Goal: Information Seeking & Learning: Learn about a topic

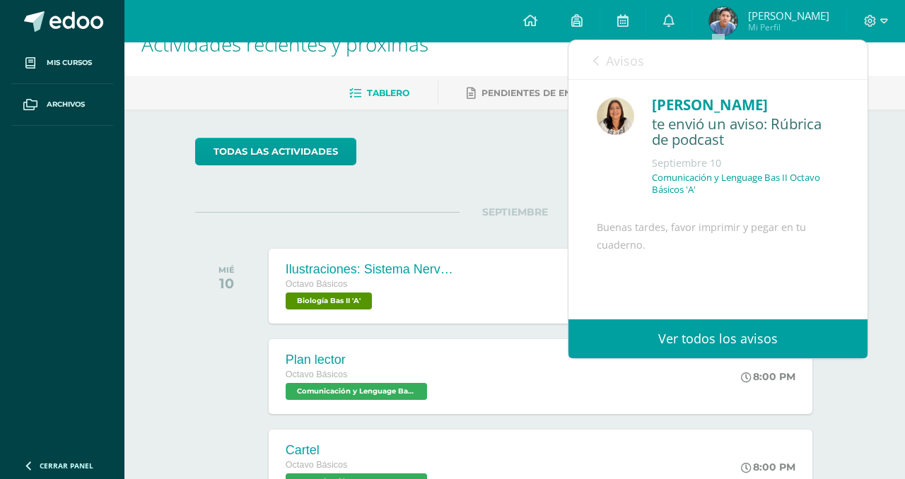
scroll to position [131, 0]
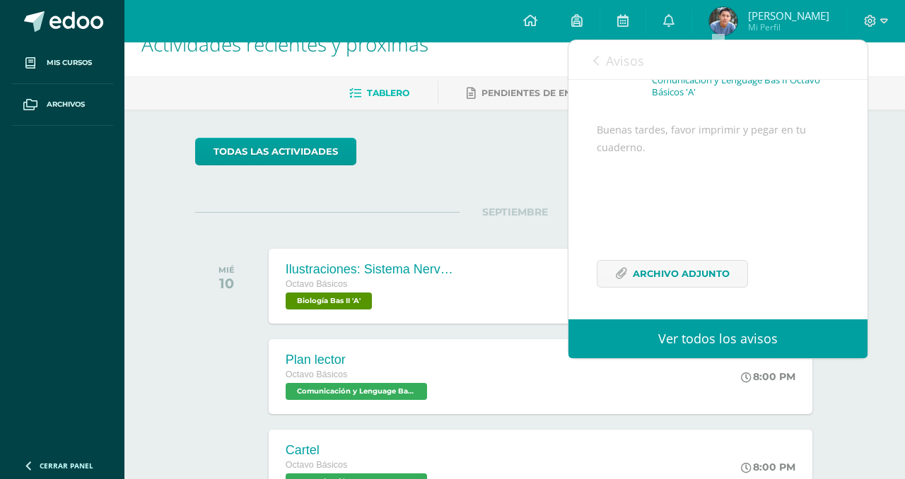
drag, startPoint x: 247, startPoint y: 195, endPoint x: 191, endPoint y: 171, distance: 61.4
click at [247, 195] on div "todas las Actividades No tienes actividades Échale un vistazo a los demás perío…" at bounding box center [515, 483] width 696 height 747
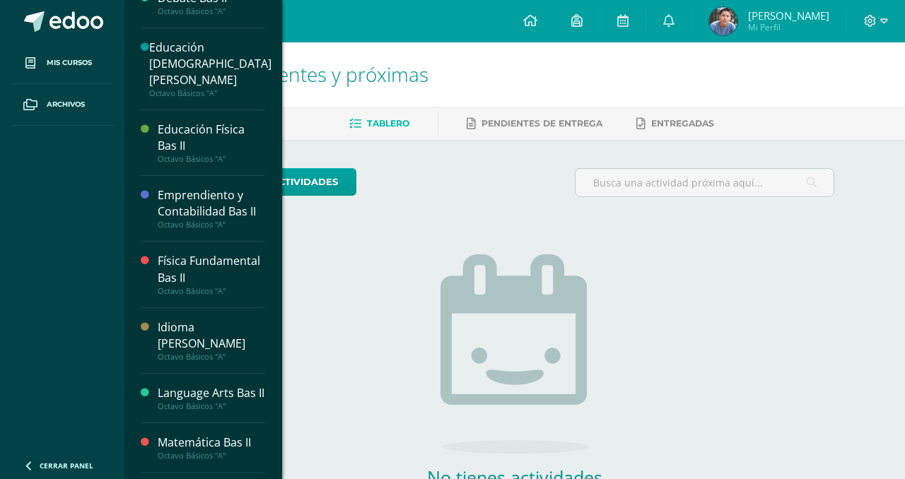
scroll to position [220, 0]
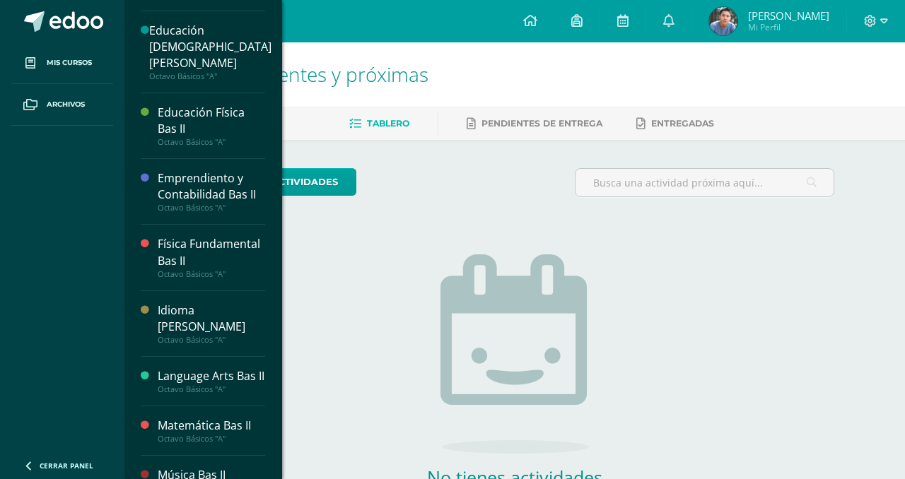
click at [179, 245] on div "Física Fundamental Bas II" at bounding box center [211, 252] width 107 height 33
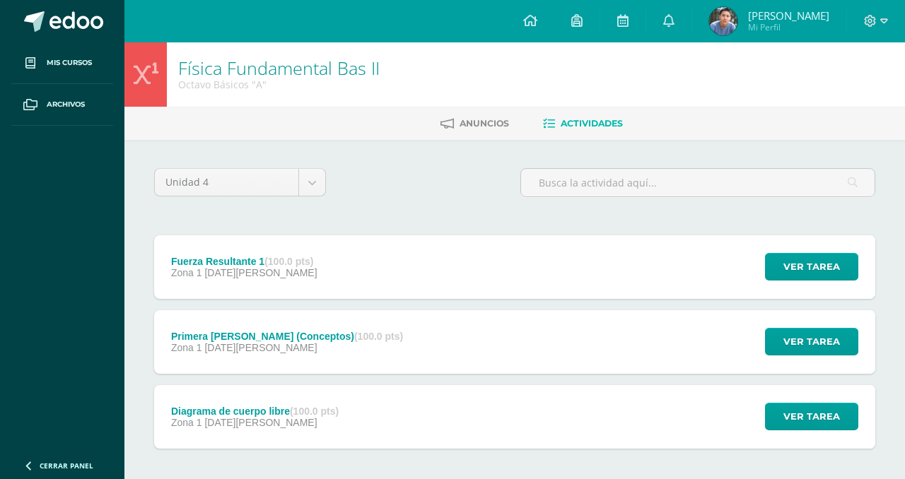
click at [183, 260] on div "Fuerza Resultante 1 (100.0 pts)" at bounding box center [244, 261] width 146 height 11
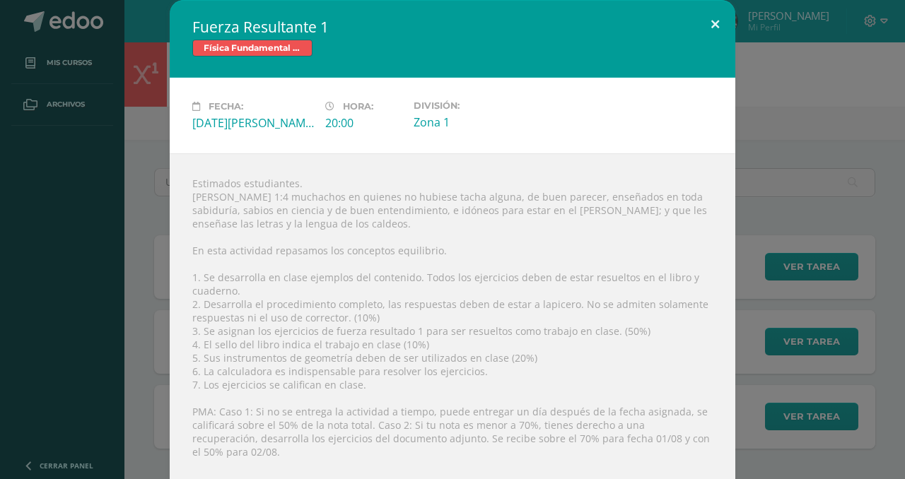
click at [706, 9] on button at bounding box center [715, 24] width 40 height 48
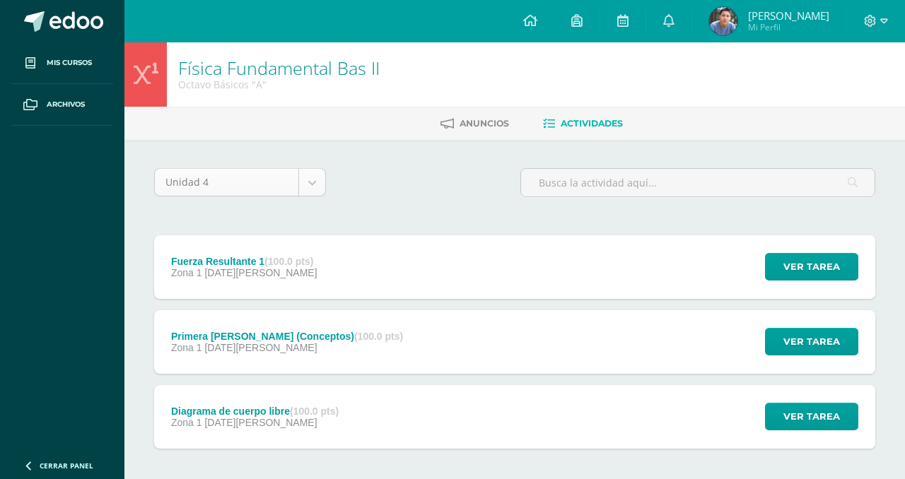
click at [220, 179] on body "Mis cursos Archivos Cerrar panel Artes Plásticas Bas II Octavo Básicos "A" Biol…" at bounding box center [452, 271] width 905 height 543
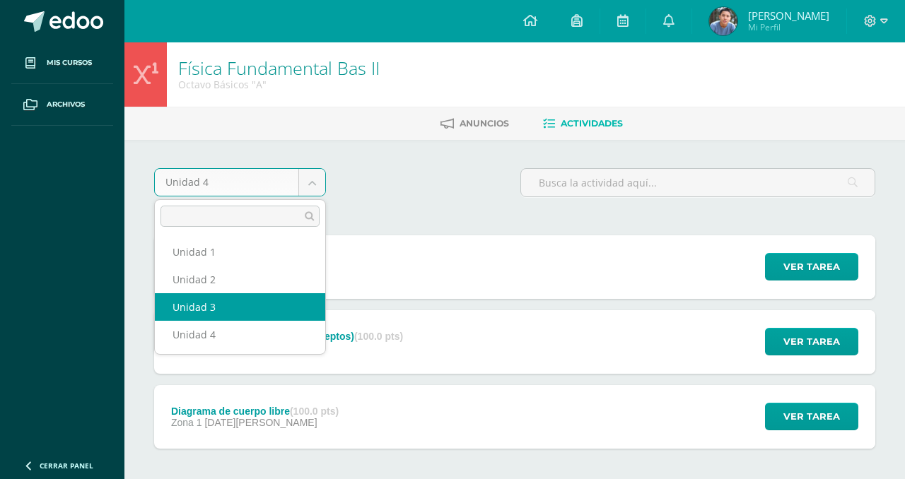
drag, startPoint x: 224, startPoint y: 322, endPoint x: 220, endPoint y: 307, distance: 16.1
select select "Unidad 3"
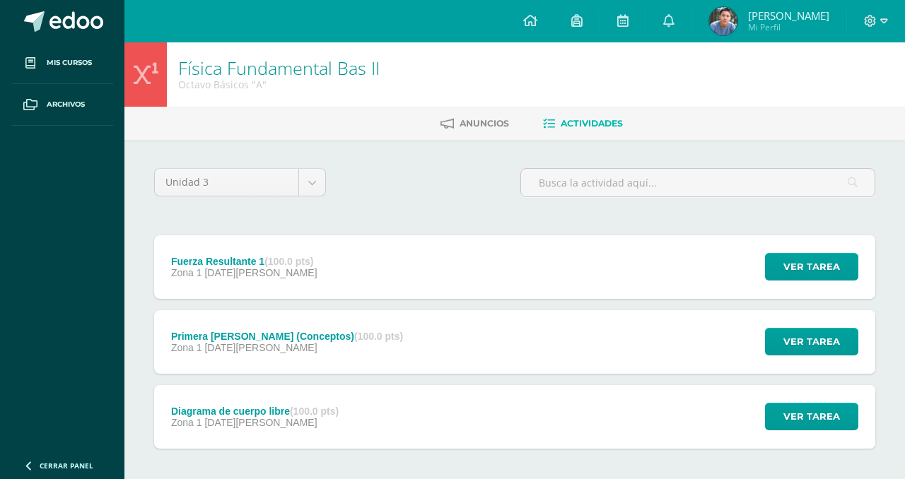
click at [220, 307] on div "Fuerza Resultante 1 (100.0 pts) Zona 1 28 de Agosto Ver tarea Fuerza Resultante…" at bounding box center [514, 341] width 721 height 213
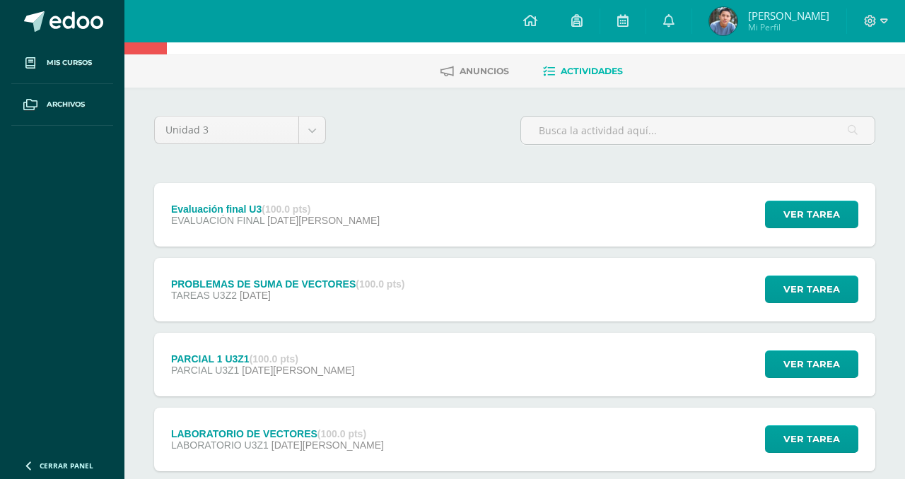
scroll to position [59, 0]
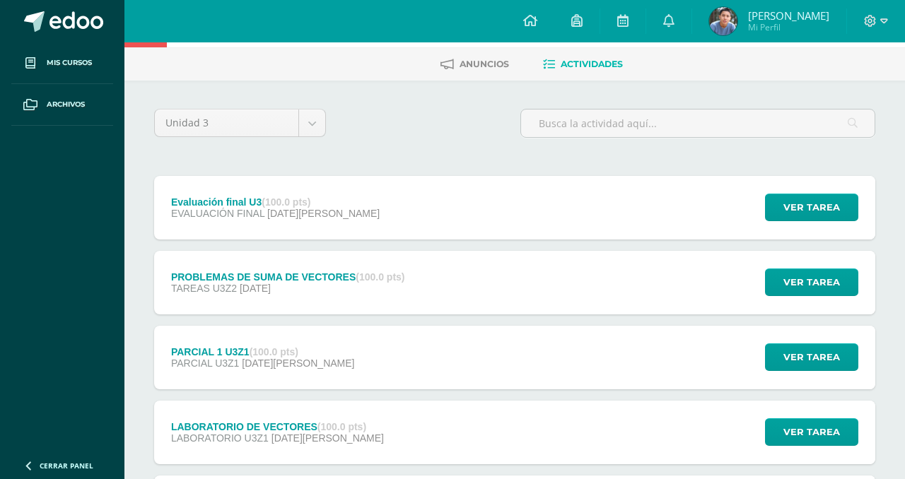
click at [221, 284] on span "TAREAS U3Z2" at bounding box center [204, 288] width 66 height 11
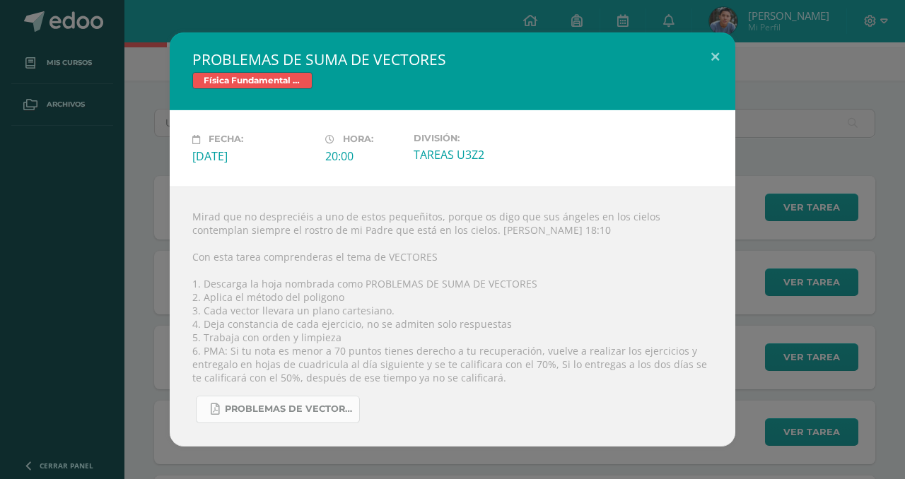
click at [245, 401] on link "PROBLEMAS DE VECTORES .pdf" at bounding box center [278, 410] width 164 height 28
click at [714, 57] on button at bounding box center [715, 57] width 40 height 48
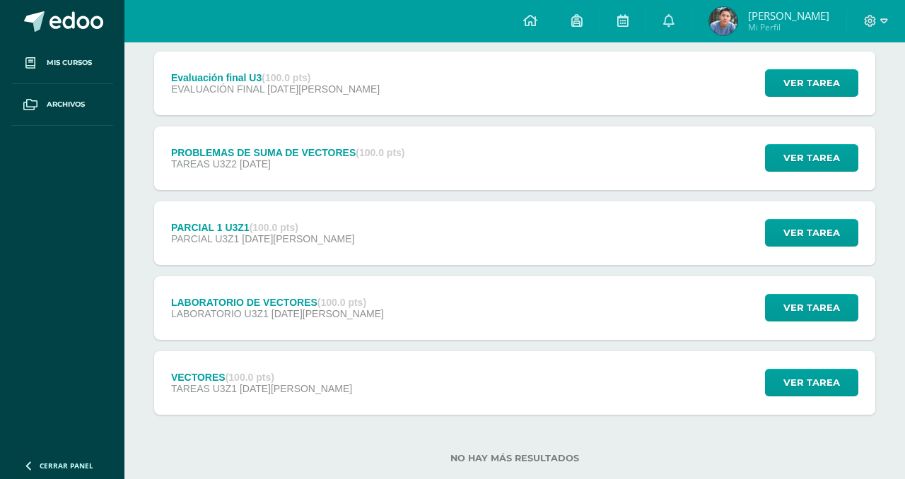
scroll to position [186, 0]
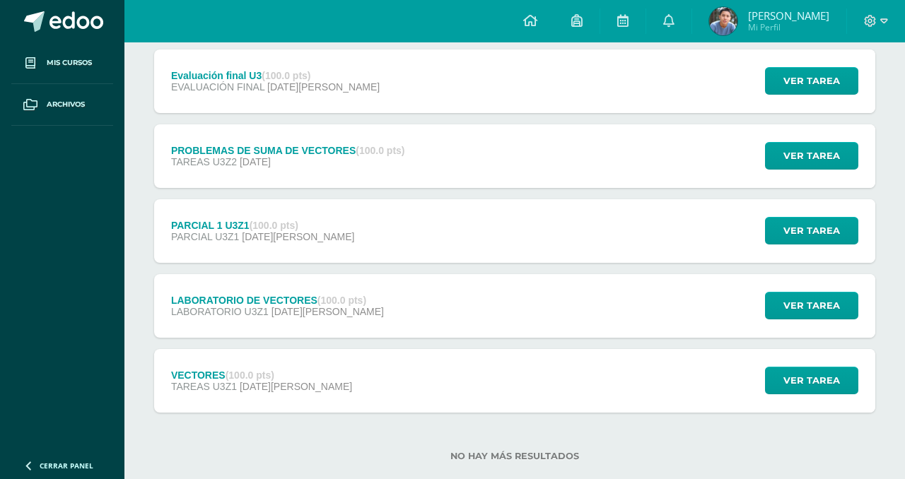
click at [269, 364] on div "VECTORES (100.0 pts) TAREAS U3Z1 [DATE][PERSON_NAME]" at bounding box center [261, 381] width 215 height 64
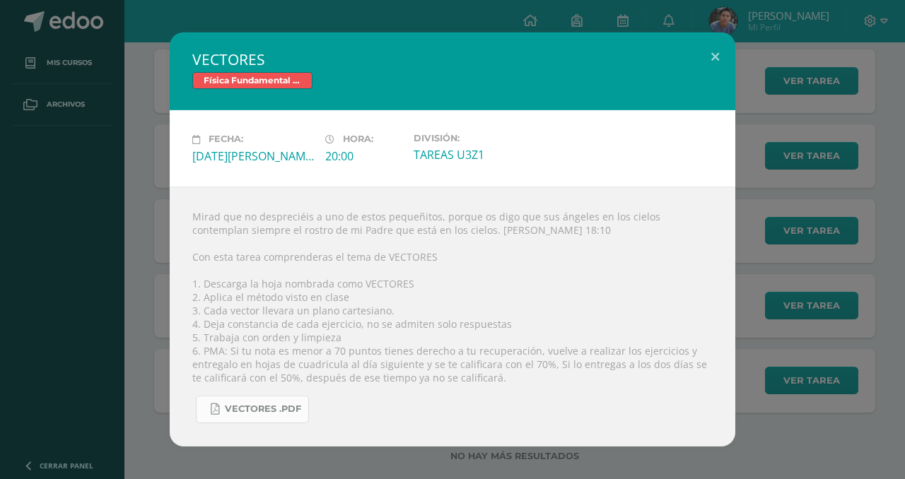
click at [252, 411] on span "VECTORES .pdf" at bounding box center [263, 408] width 76 height 11
click at [714, 54] on button at bounding box center [715, 57] width 40 height 48
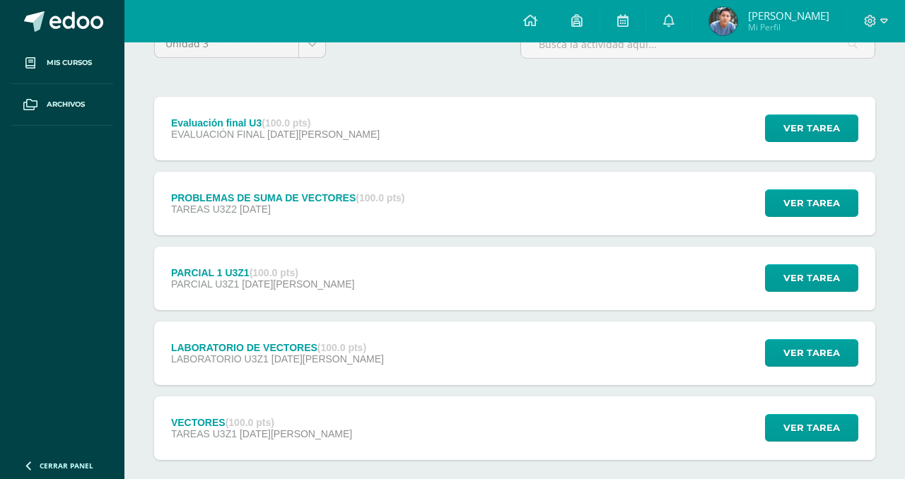
scroll to position [43, 0]
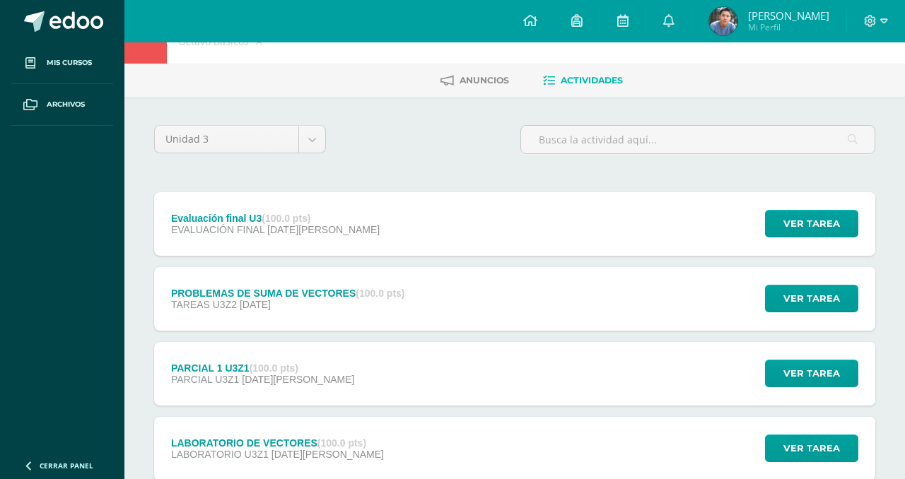
click at [331, 144] on div "Unidad 3 Unidad 1 Unidad 2 Unidad 3 Unidad 4" at bounding box center [514, 145] width 732 height 40
click at [319, 144] on body "Mis cursos Archivos Cerrar panel Artes Plásticas Bas II Octavo Básicos "A" Biol…" at bounding box center [452, 303] width 905 height 693
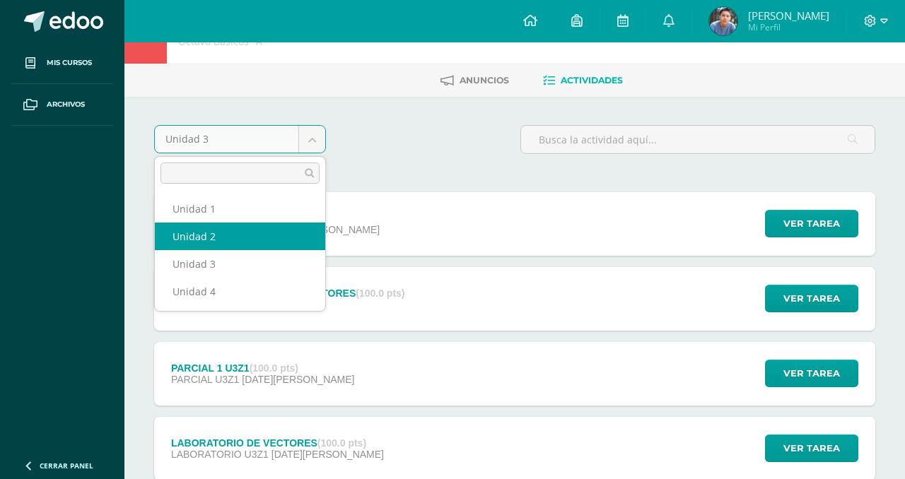
select select "Unidad 2"
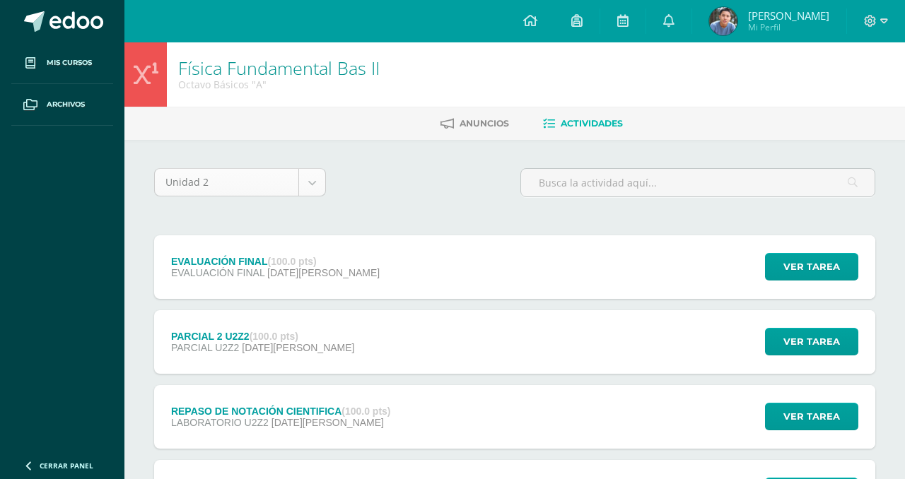
click at [275, 181] on body "Mis cursos Archivos Cerrar panel Artes Plásticas Bas II Octavo Básicos "A" Biol…" at bounding box center [452, 421] width 905 height 842
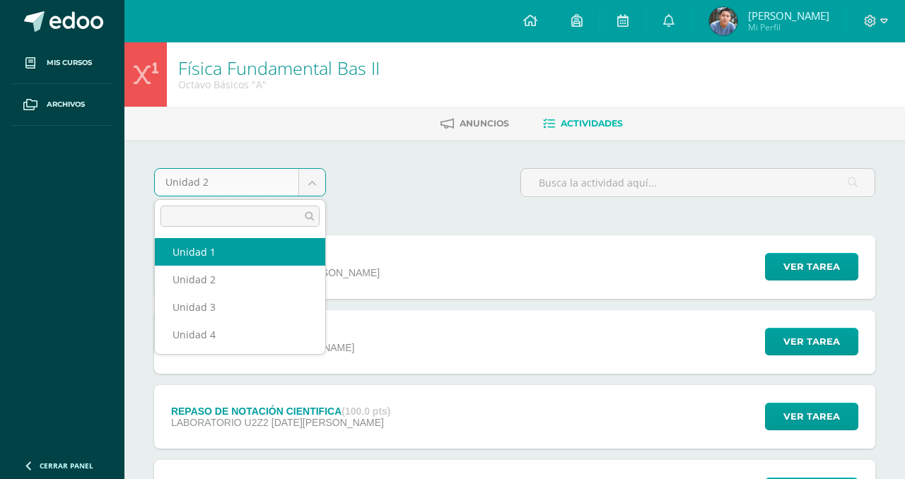
select select "Unidad 1"
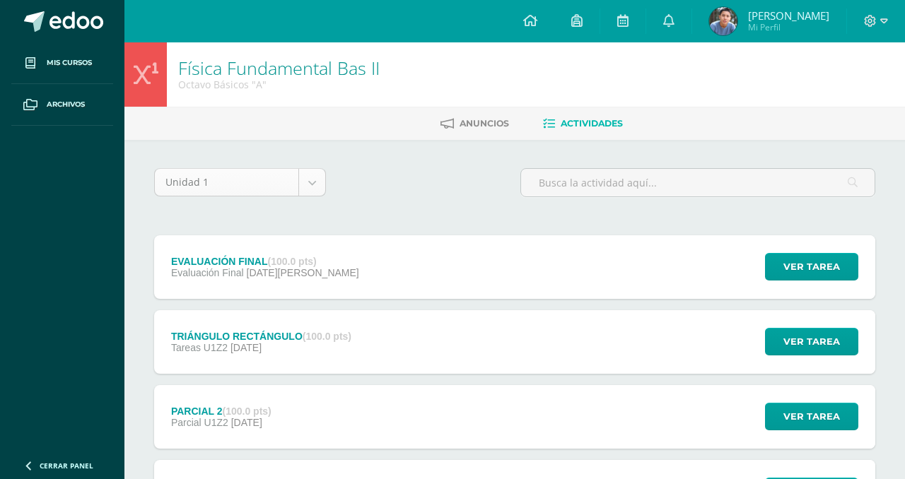
click at [271, 170] on body "Mis cursos Archivos Cerrar panel Artes Plásticas Bas II Octavo Básicos "A" Biol…" at bounding box center [452, 421] width 905 height 842
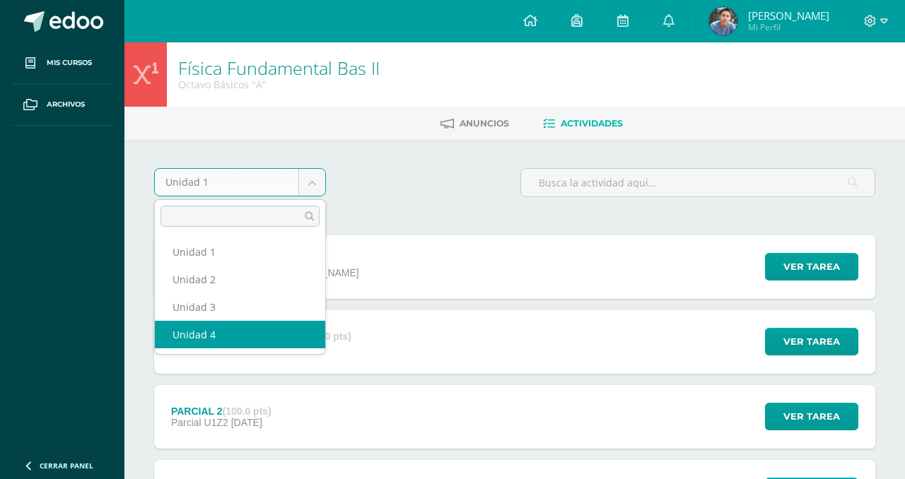
select select "Unidad 4"
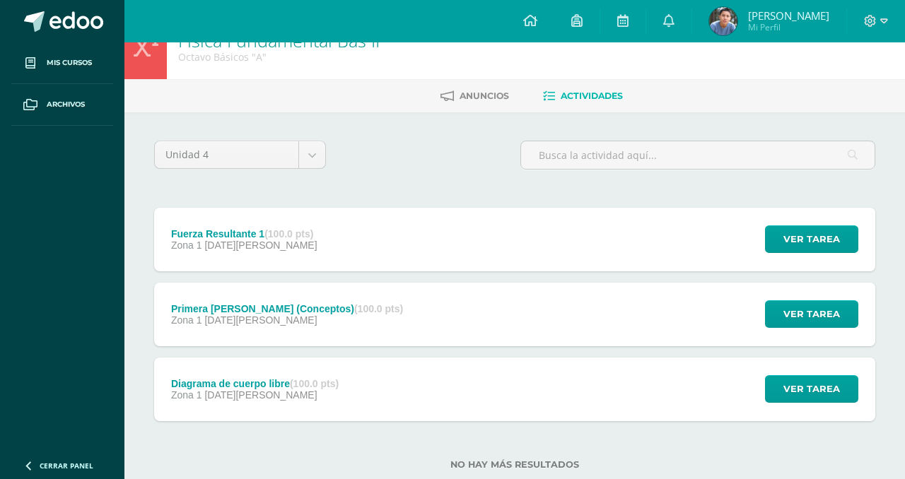
scroll to position [63, 0]
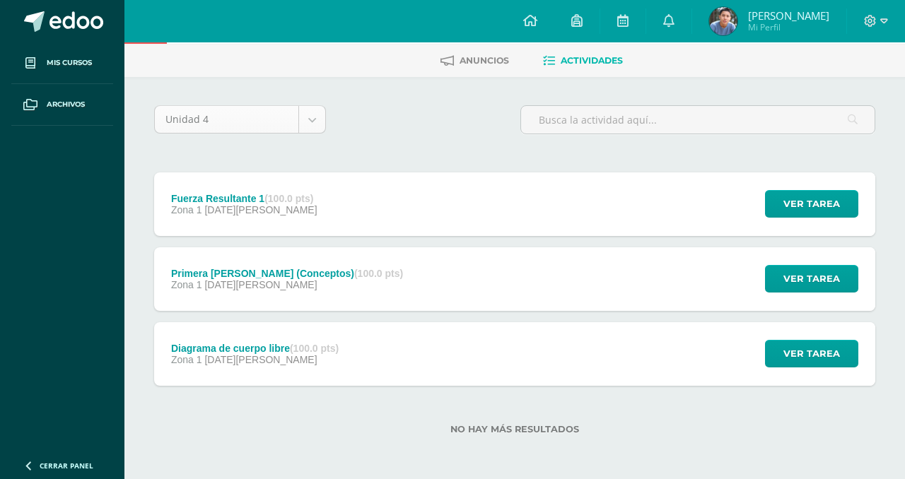
click at [274, 116] on body "Mis cursos Archivos Cerrar panel Artes Plásticas Bas II Octavo Básicos "A" Biol…" at bounding box center [452, 208] width 905 height 543
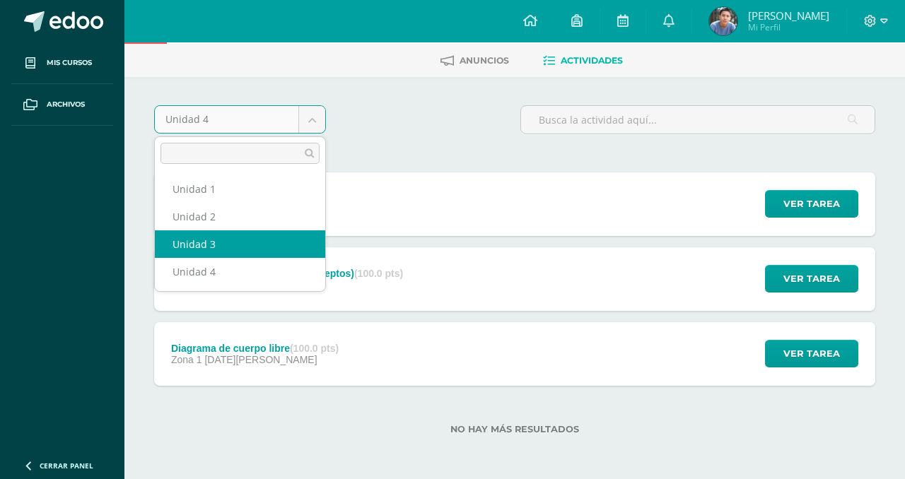
select select "Unidad 3"
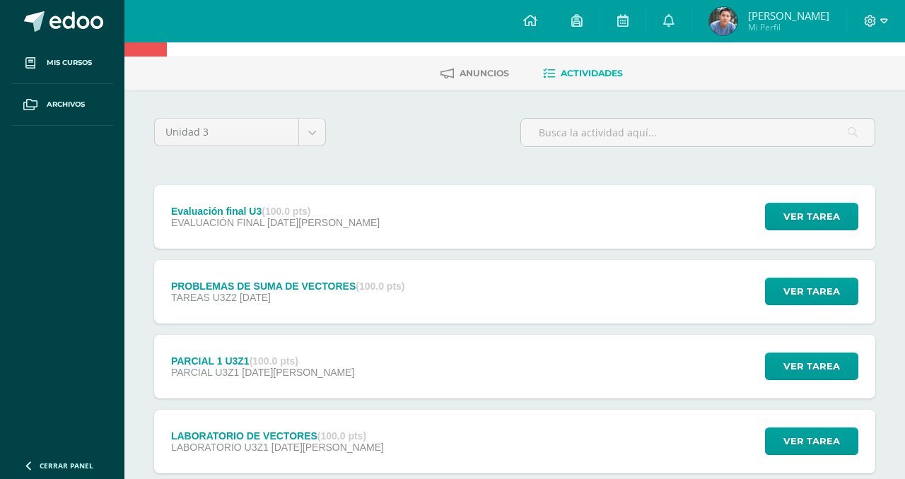
scroll to position [61, 0]
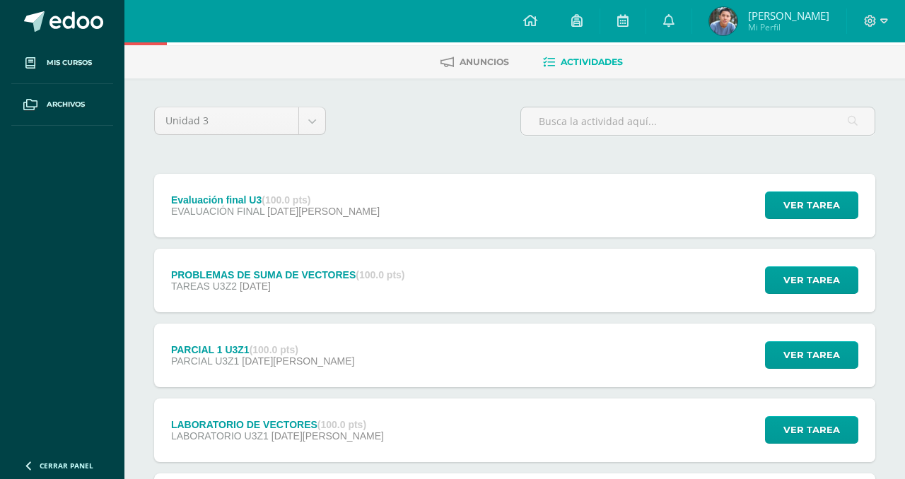
click at [232, 275] on div "PROBLEMAS DE SUMA DE VECTORES (100.0 pts)" at bounding box center [288, 274] width 234 height 11
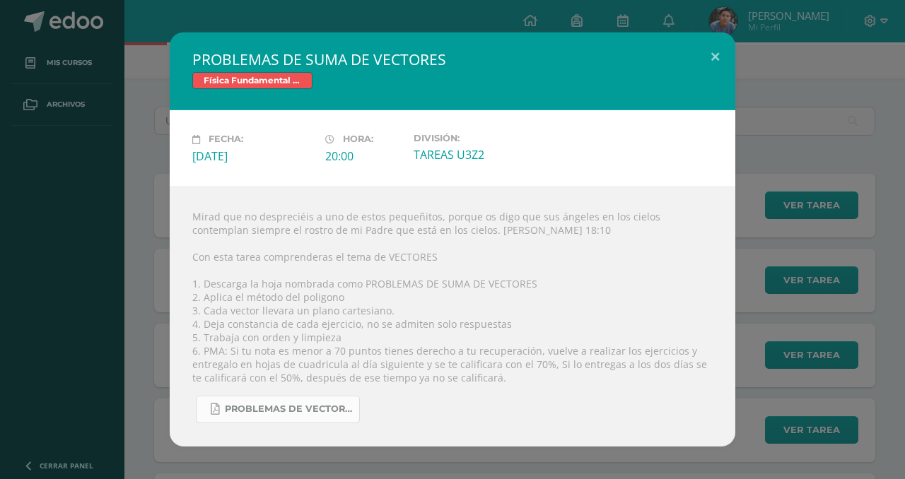
click at [239, 402] on link "PROBLEMAS DE VECTORES .pdf" at bounding box center [278, 410] width 164 height 28
click at [710, 39] on button at bounding box center [715, 57] width 40 height 48
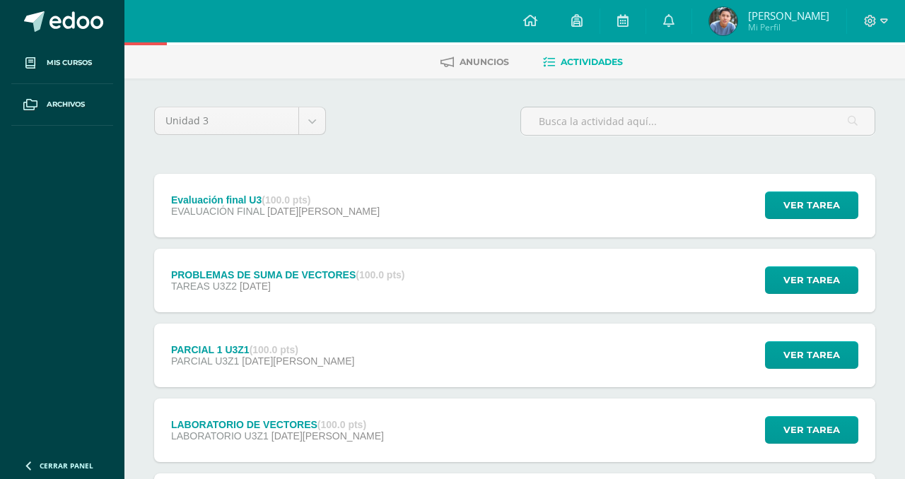
click at [236, 413] on div "LABORATORIO DE VECTORES (100.0 pts) LABORATORIO U3Z1 05 de Junio" at bounding box center [277, 431] width 247 height 64
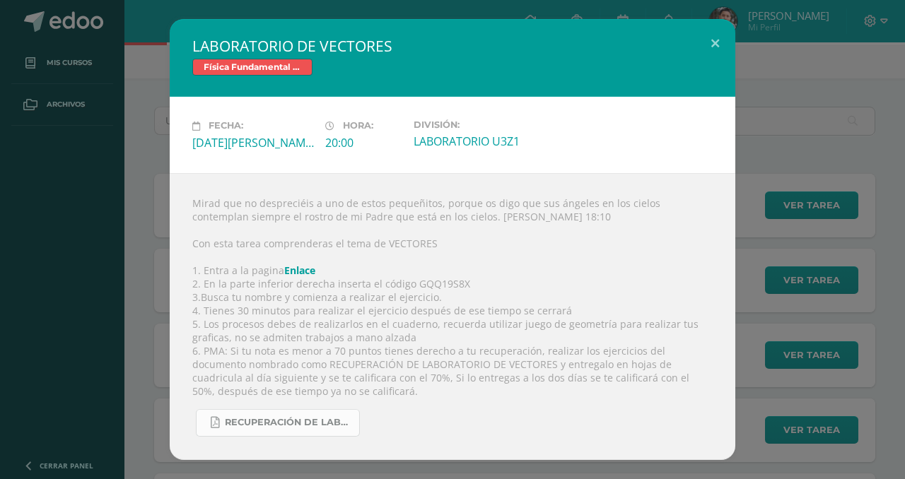
click at [230, 418] on span "RECUPERACIÓN DE LABORATORIO DE VECTORES .pdf" at bounding box center [288, 422] width 127 height 11
